Goal: Task Accomplishment & Management: Use online tool/utility

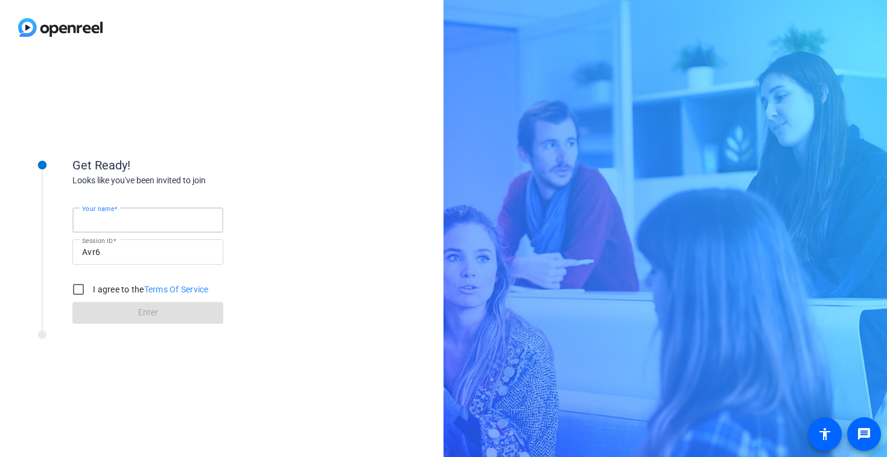
click at [167, 221] on input "Your name" at bounding box center [147, 220] width 131 height 14
type input "[PERSON_NAME]"
click at [243, 183] on div "Looks like you've been invited to join" at bounding box center [192, 180] width 241 height 13
click at [82, 294] on input "I agree to the Terms Of Service" at bounding box center [78, 289] width 24 height 24
checkbox input "true"
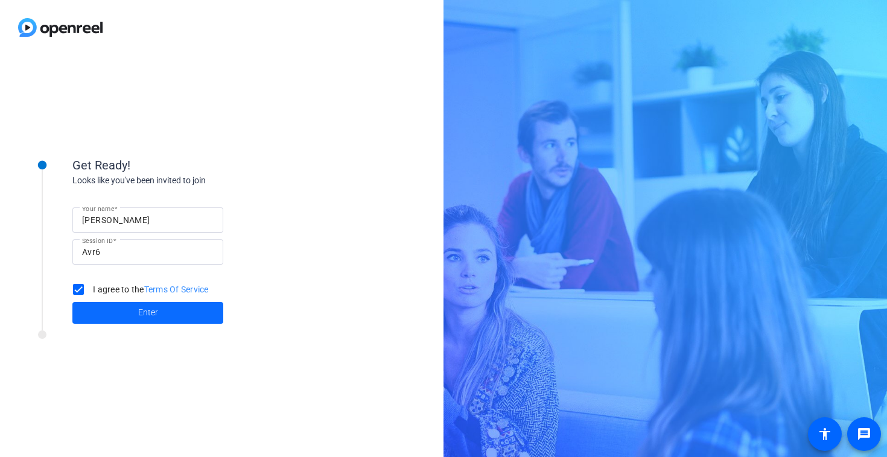
click at [127, 314] on span at bounding box center [147, 313] width 151 height 29
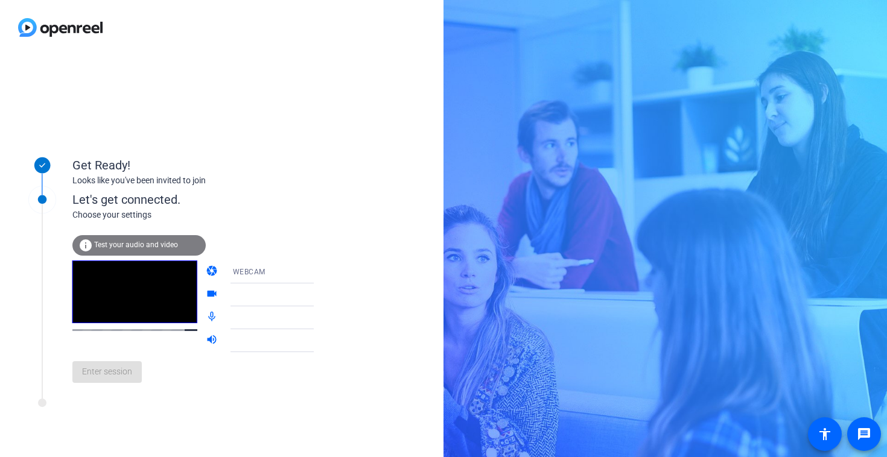
click at [305, 280] on div "WEBCAM" at bounding box center [281, 272] width 116 height 23
click at [279, 296] on mat-option "WEBCAM" at bounding box center [261, 295] width 103 height 24
click at [311, 297] on div at bounding box center [281, 294] width 116 height 23
click at [318, 299] on icon at bounding box center [325, 295] width 14 height 14
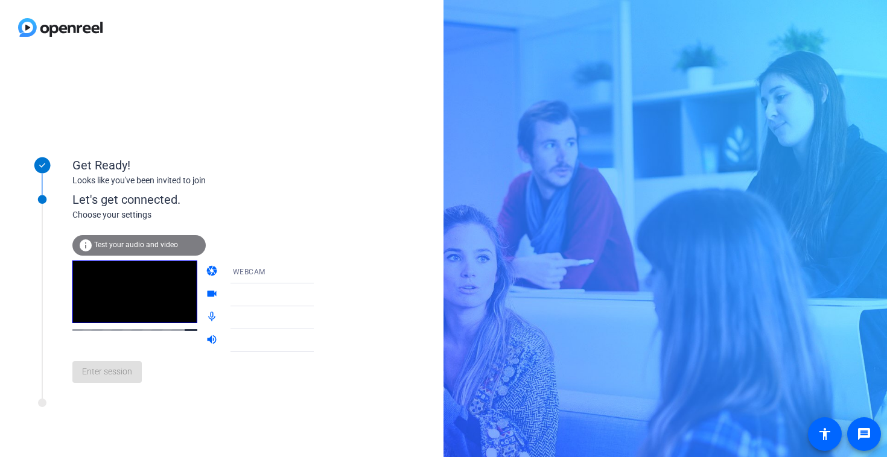
click at [318, 312] on icon at bounding box center [325, 318] width 14 height 14
click at [318, 320] on icon at bounding box center [325, 318] width 14 height 14
drag, startPoint x: 296, startPoint y: 320, endPoint x: 303, endPoint y: 346, distance: 27.5
click at [318, 346] on icon at bounding box center [325, 341] width 14 height 14
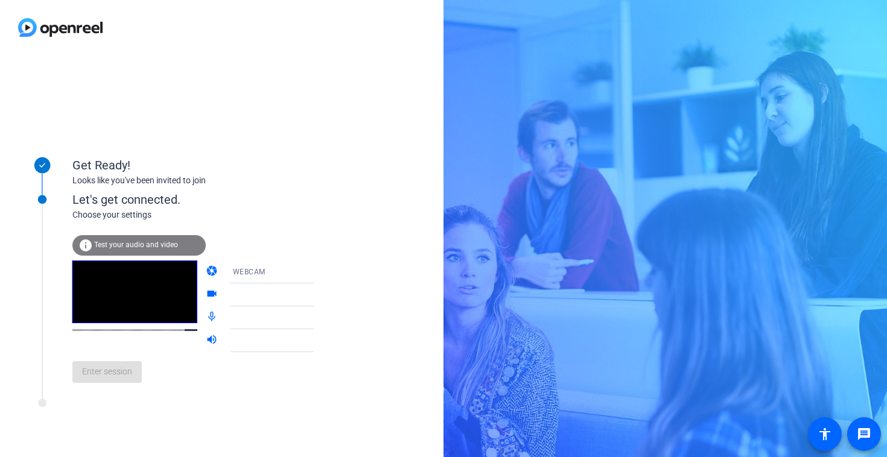
click at [323, 342] on icon at bounding box center [326, 341] width 6 height 3
click at [318, 312] on icon at bounding box center [325, 318] width 14 height 14
click at [83, 248] on mat-icon "info" at bounding box center [85, 245] width 14 height 14
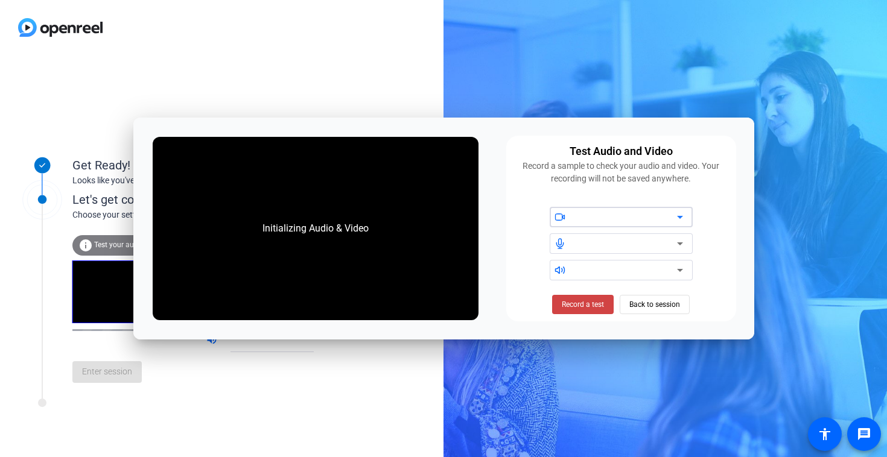
click at [691, 219] on div at bounding box center [620, 217] width 143 height 21
click at [685, 217] on icon at bounding box center [679, 217] width 14 height 14
click at [676, 241] on icon at bounding box center [679, 243] width 14 height 14
click at [587, 311] on span at bounding box center [583, 304] width 62 height 29
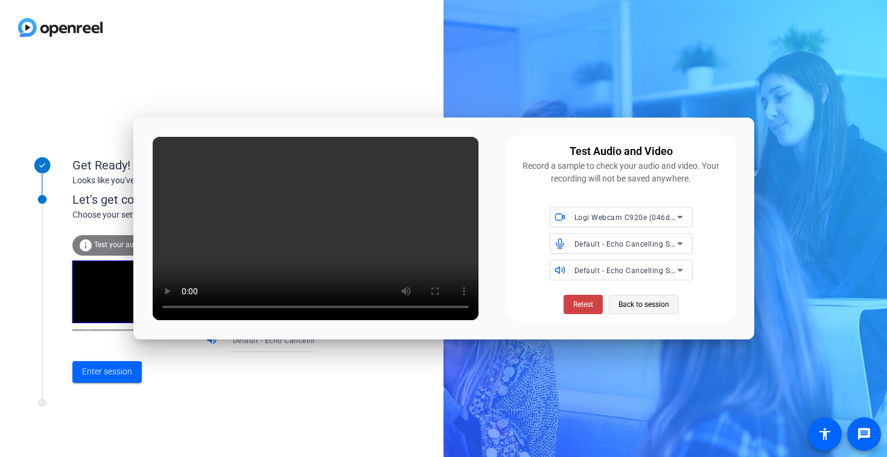
click at [627, 306] on span "Back to session" at bounding box center [643, 304] width 51 height 23
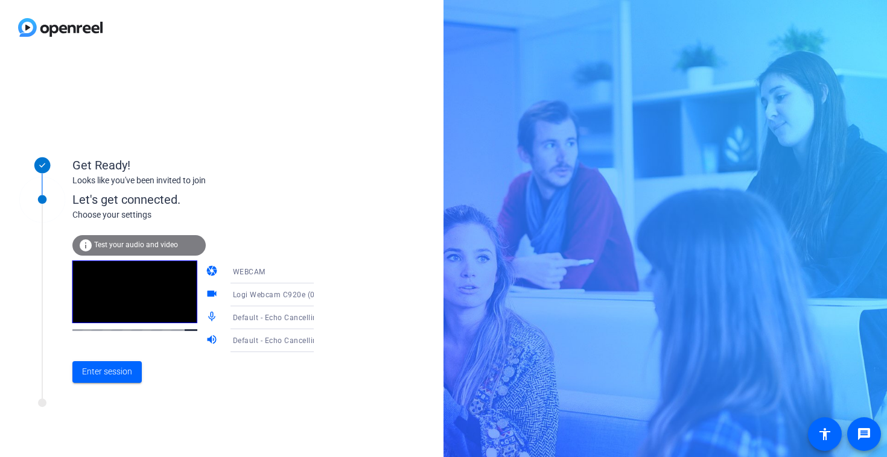
click at [111, 250] on div "info Test your audio and video" at bounding box center [138, 245] width 133 height 21
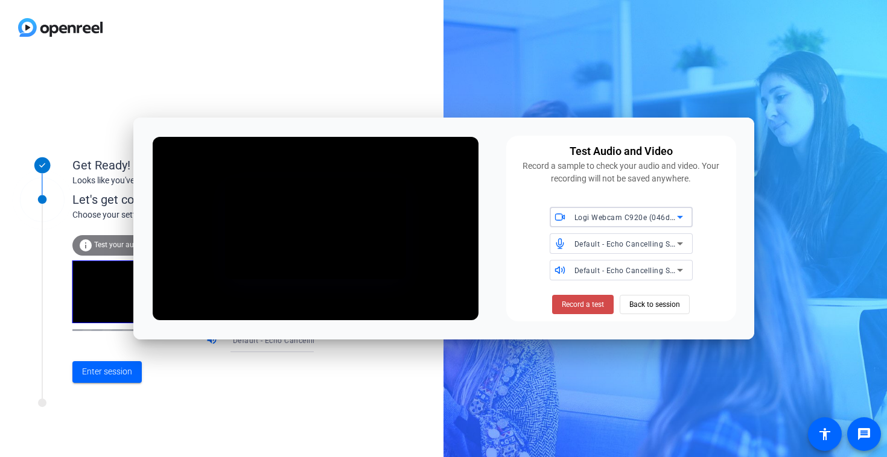
click at [598, 312] on span at bounding box center [583, 304] width 62 height 29
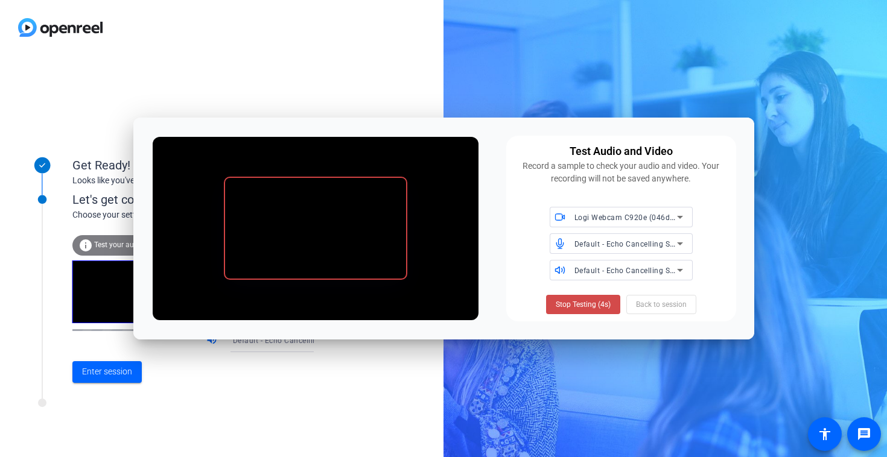
click at [587, 303] on span "Stop Testing (4s)" at bounding box center [582, 304] width 55 height 11
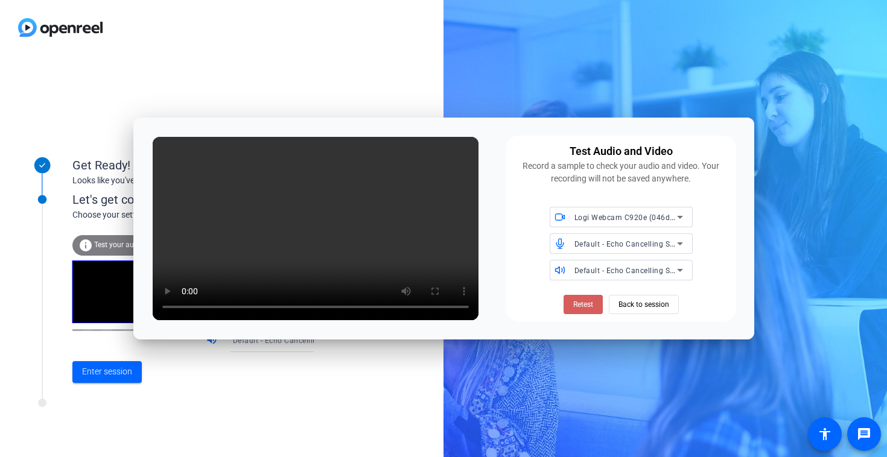
click at [585, 311] on span at bounding box center [582, 304] width 39 height 29
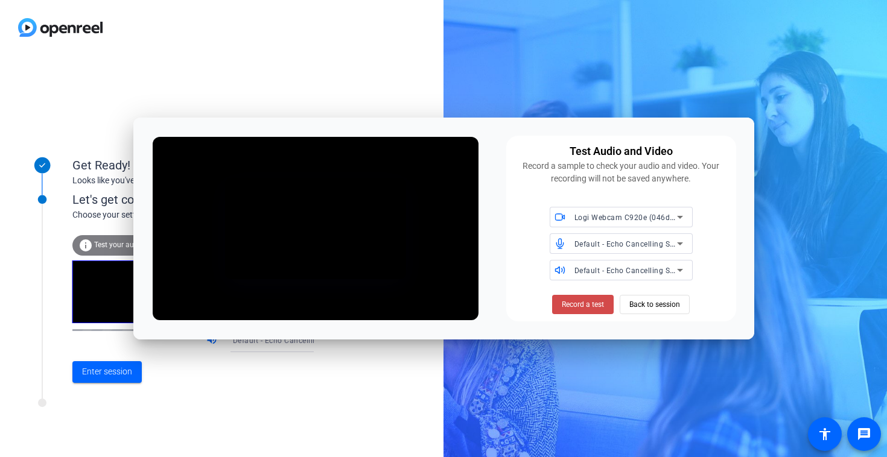
click at [574, 304] on span "Record a test" at bounding box center [583, 304] width 42 height 11
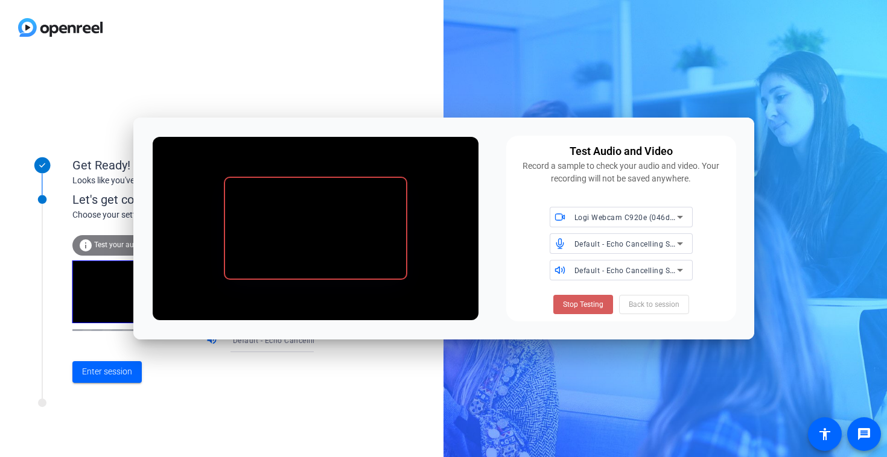
click at [587, 303] on span "Stop Testing" at bounding box center [583, 304] width 40 height 11
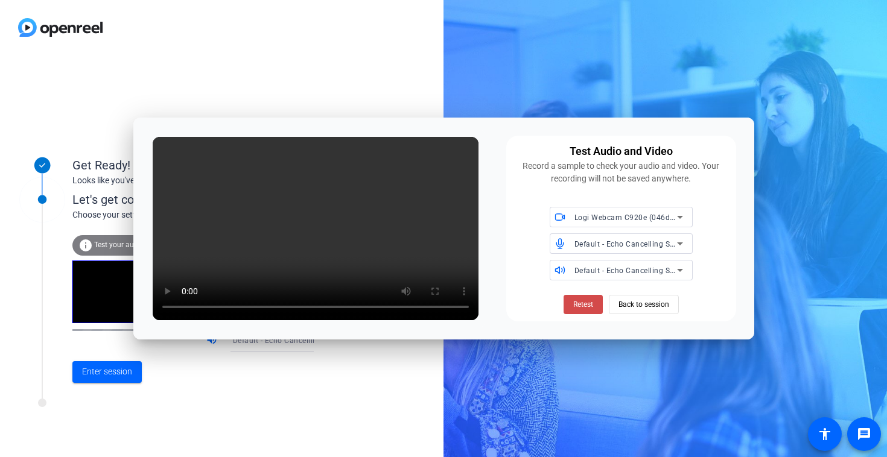
click at [593, 306] on span "Retest" at bounding box center [583, 304] width 20 height 11
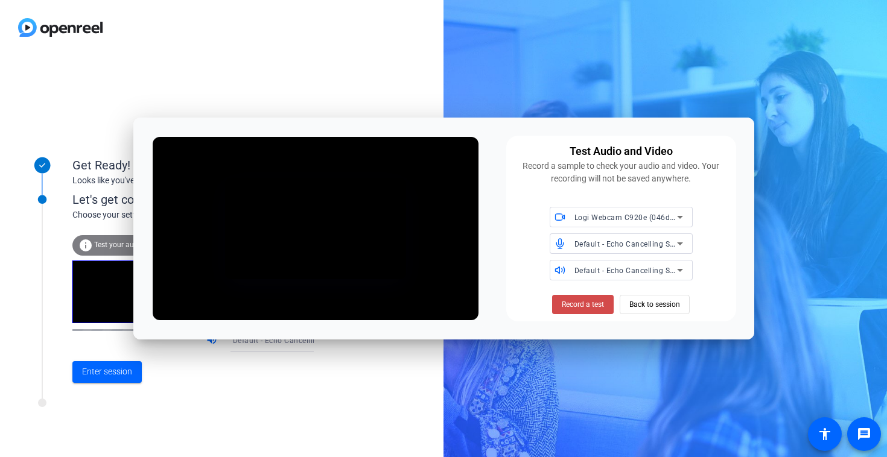
click at [593, 307] on span "Record a test" at bounding box center [583, 304] width 42 height 11
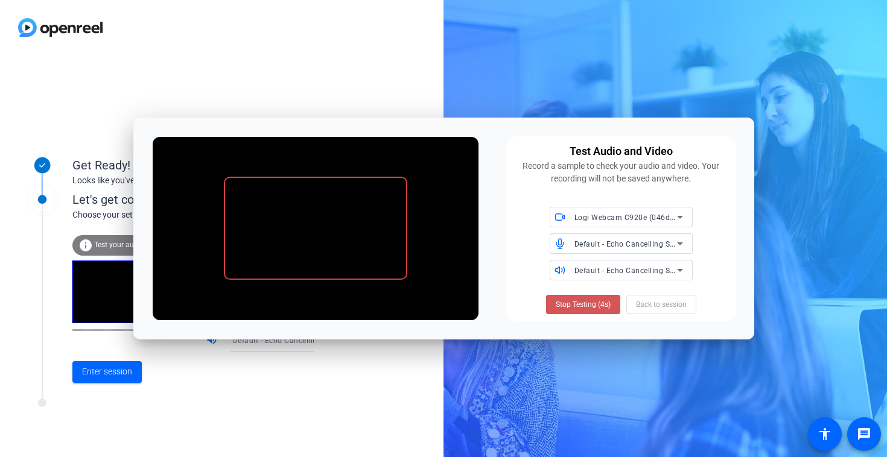
click at [593, 307] on span "Stop Testing (4s)" at bounding box center [582, 304] width 55 height 11
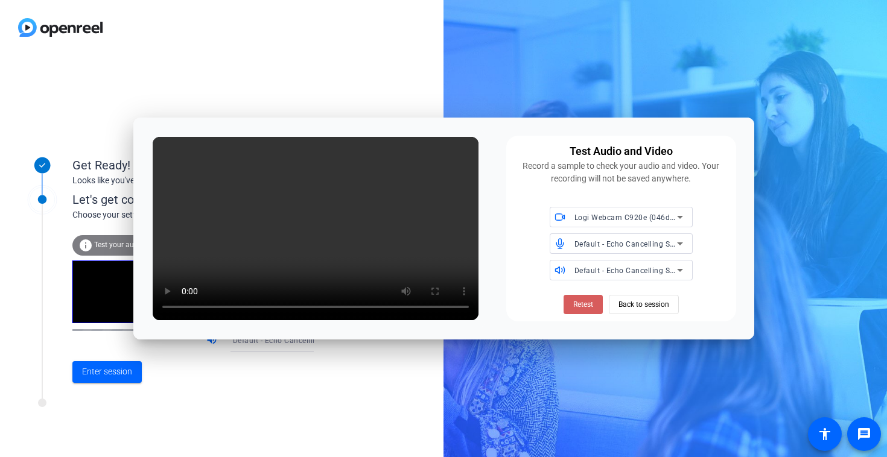
click at [584, 312] on span at bounding box center [582, 304] width 39 height 29
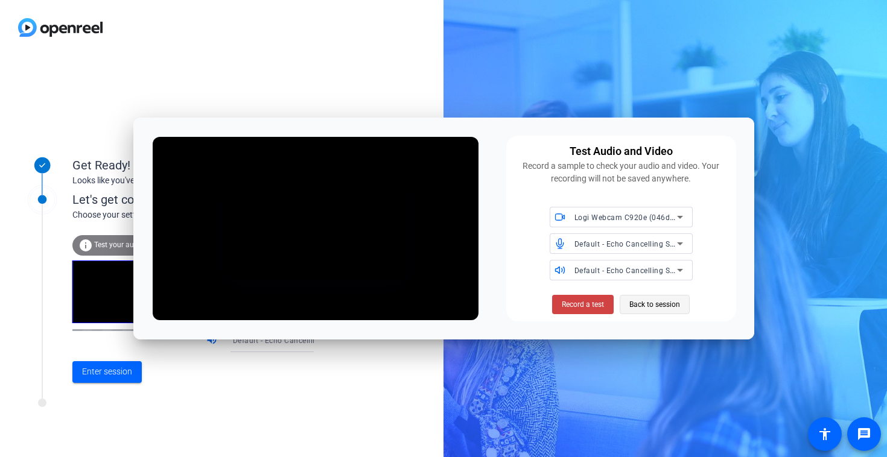
click at [638, 306] on span "Back to session" at bounding box center [654, 304] width 51 height 23
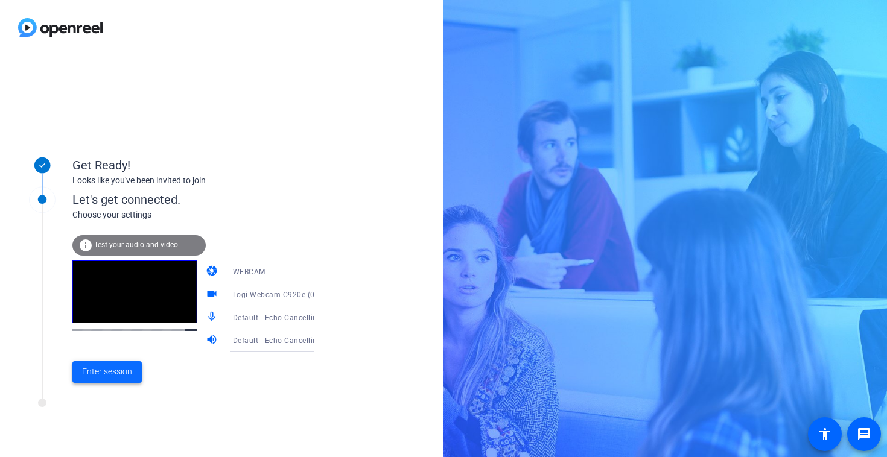
click at [123, 373] on span "Enter session" at bounding box center [107, 371] width 50 height 13
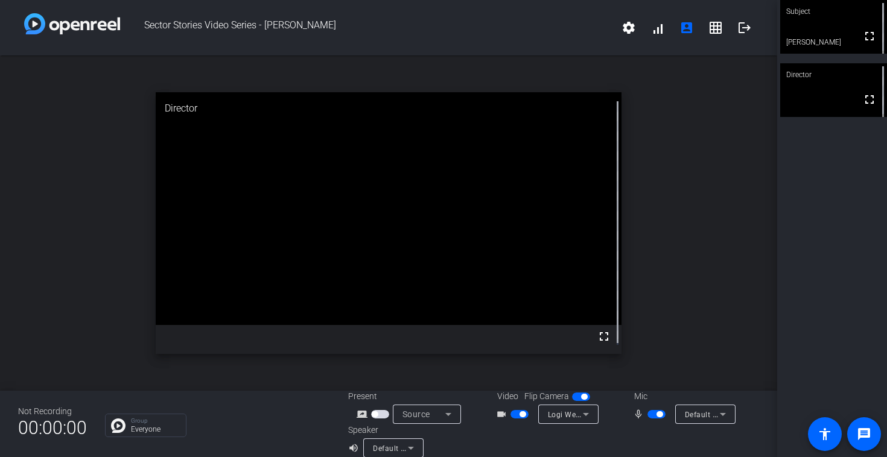
click at [124, 244] on div "open_in_new Director fullscreen" at bounding box center [388, 222] width 777 height 335
click at [96, 185] on div "open_in_new Director fullscreen" at bounding box center [388, 222] width 777 height 335
click at [97, 217] on div "open_in_new Director fullscreen" at bounding box center [388, 222] width 777 height 335
click at [138, 226] on div "open_in_new Director fullscreen" at bounding box center [388, 222] width 777 height 335
click at [112, 250] on div "open_in_new Director fullscreen" at bounding box center [388, 222] width 777 height 335
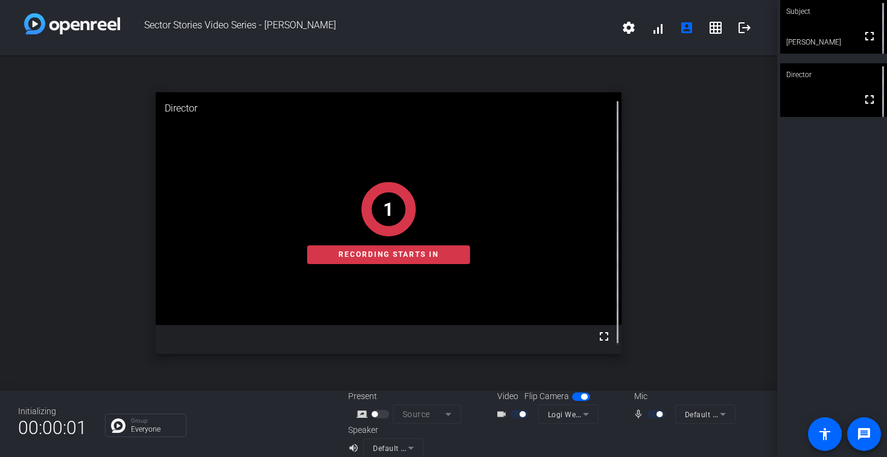
click at [87, 297] on div "open_in_new Director fullscreen 1 Recording starts in" at bounding box center [388, 222] width 777 height 335
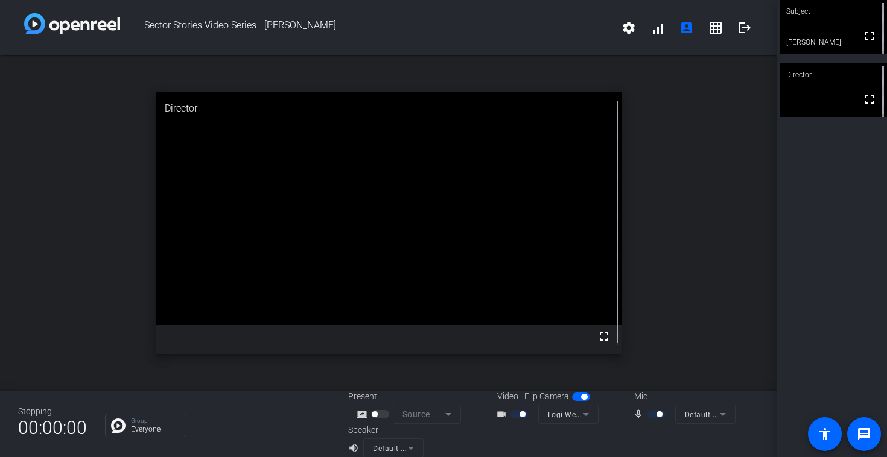
click at [84, 335] on div "open_in_new Director fullscreen" at bounding box center [388, 222] width 777 height 335
click at [41, 289] on div "open_in_new Director fullscreen" at bounding box center [388, 222] width 777 height 335
click at [14, 305] on div "open_in_new Director fullscreen" at bounding box center [388, 222] width 777 height 335
click at [106, 338] on div "open_in_new Director fullscreen" at bounding box center [388, 222] width 777 height 335
click at [134, 248] on div "open_in_new Director fullscreen" at bounding box center [388, 222] width 777 height 335
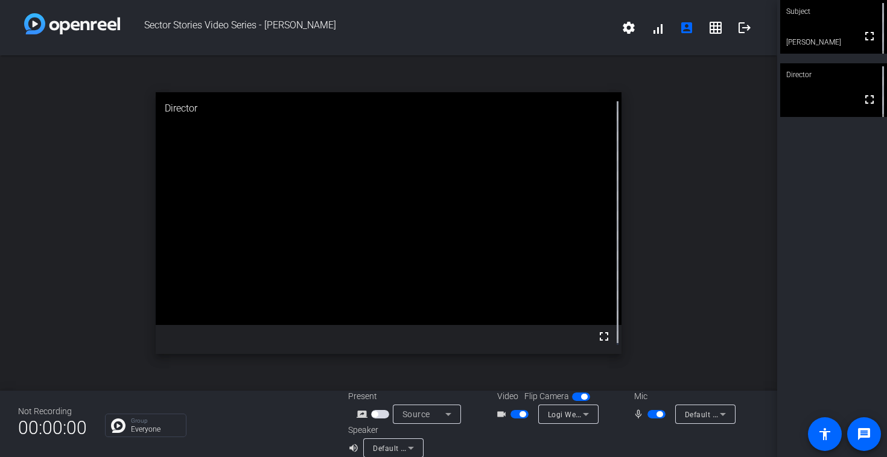
click at [83, 323] on div "open_in_new Director fullscreen" at bounding box center [388, 222] width 777 height 335
click at [49, 296] on div "open_in_new Director fullscreen" at bounding box center [388, 222] width 777 height 335
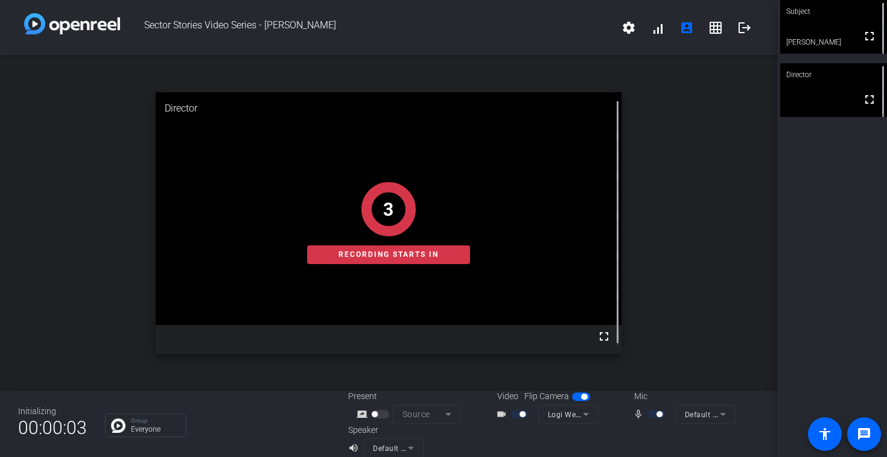
click at [117, 262] on div "open_in_new Director fullscreen 3 Recording starts in" at bounding box center [388, 222] width 777 height 335
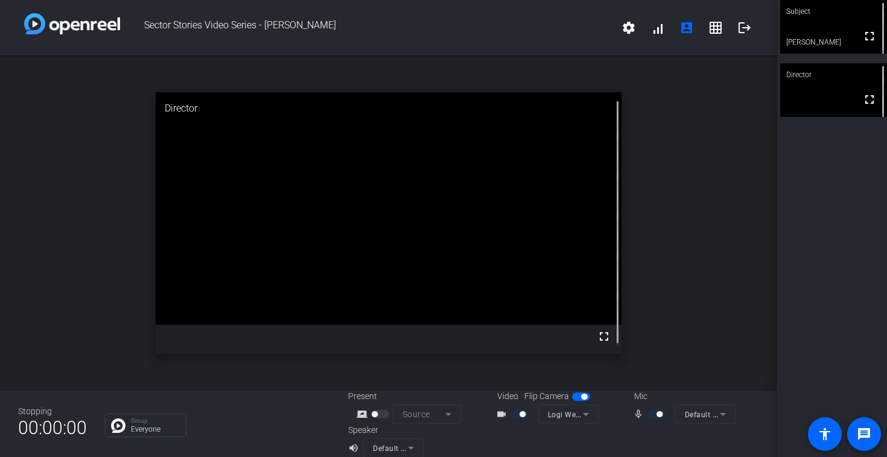
click at [139, 321] on div "open_in_new Director fullscreen" at bounding box center [388, 222] width 777 height 335
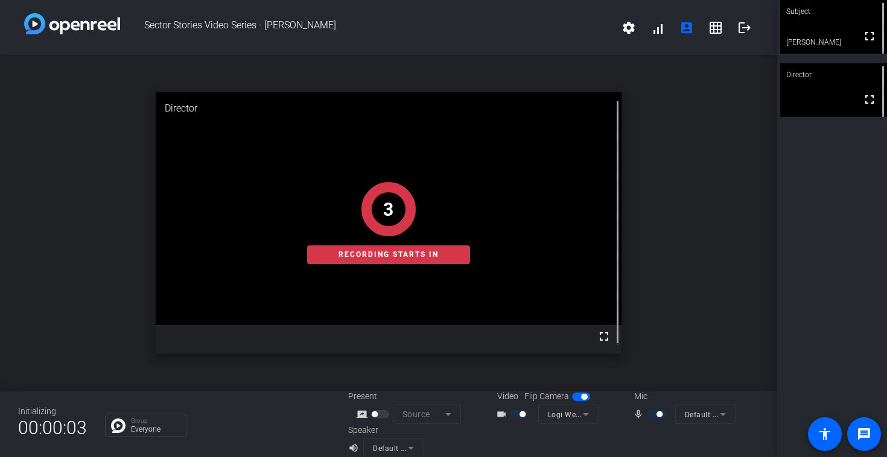
drag, startPoint x: 90, startPoint y: 309, endPoint x: 116, endPoint y: 311, distance: 26.0
click at [90, 309] on div "open_in_new Director fullscreen 3 Recording starts in" at bounding box center [388, 222] width 777 height 335
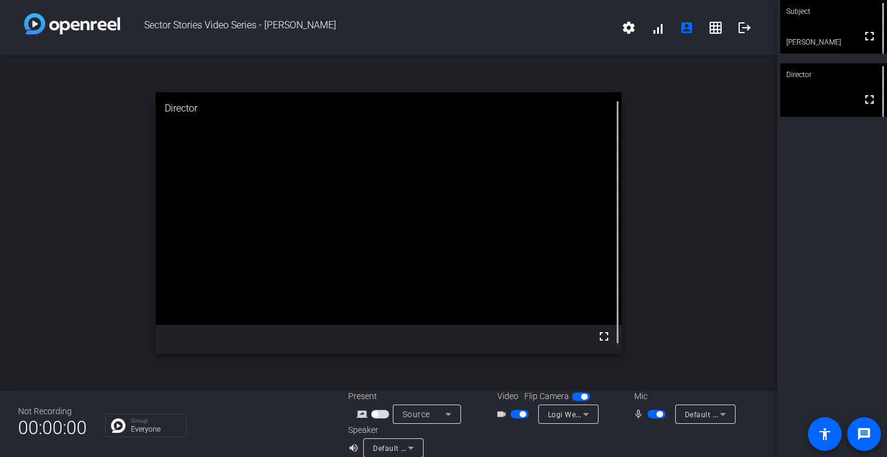
click at [132, 248] on div "open_in_new Director fullscreen" at bounding box center [388, 222] width 777 height 335
click at [101, 334] on div "open_in_new Director fullscreen" at bounding box center [388, 222] width 777 height 335
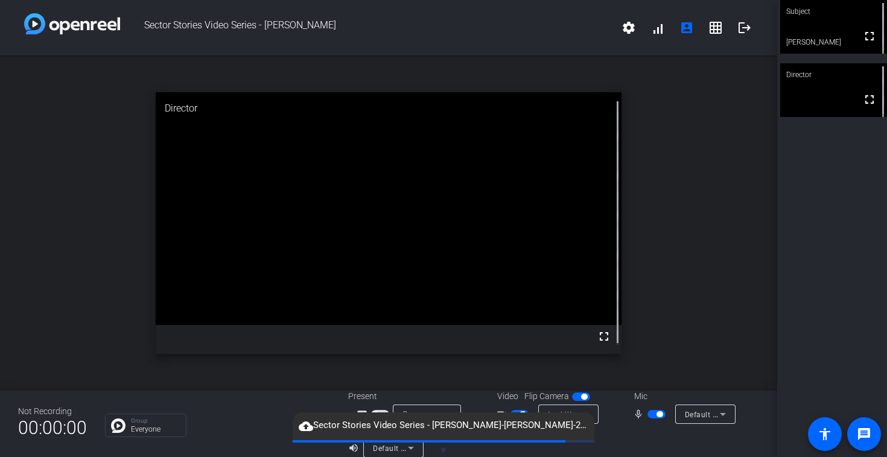
click at [108, 245] on div "open_in_new Director fullscreen" at bounding box center [388, 222] width 777 height 335
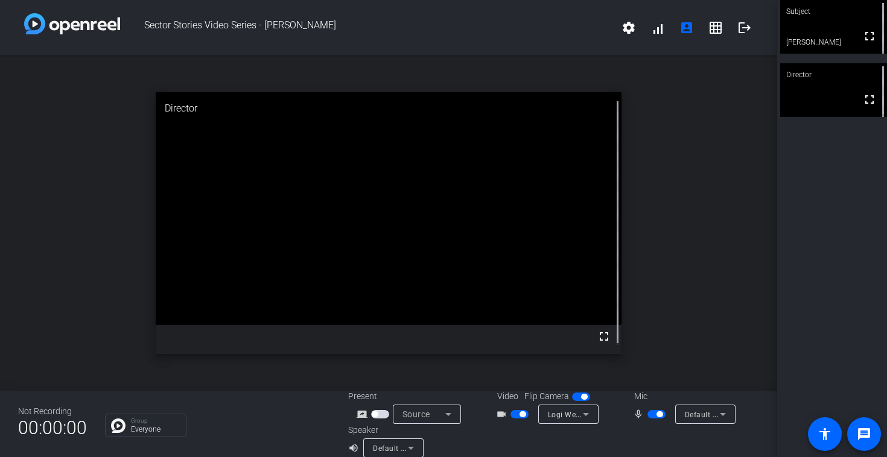
click at [101, 269] on div "open_in_new Director fullscreen" at bounding box center [388, 222] width 777 height 335
